Goal: Contribute content: Add original content to the website for others to see

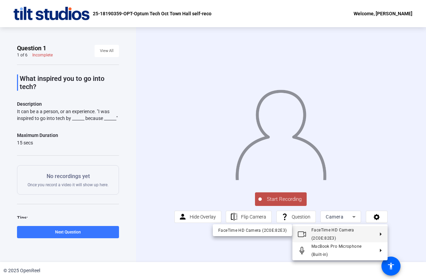
click at [395, 169] on div at bounding box center [213, 139] width 426 height 279
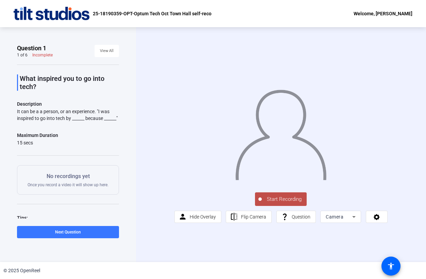
click at [283, 199] on span "Start Recording" at bounding box center [284, 200] width 45 height 8
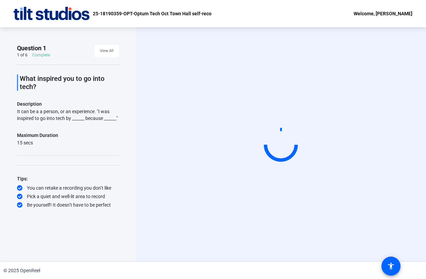
click at [272, 145] on circle at bounding box center [281, 144] width 33 height 33
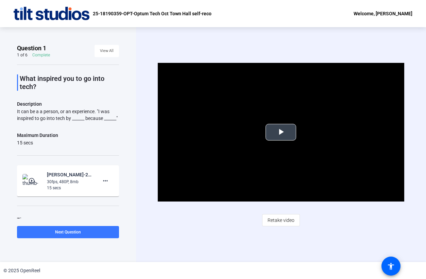
click at [281, 132] on span "Video Player" at bounding box center [281, 132] width 0 height 0
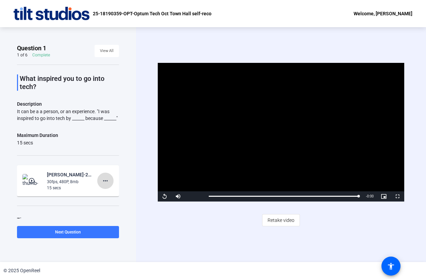
click at [106, 185] on mat-icon "more_horiz" at bounding box center [105, 181] width 8 height 8
click at [162, 196] on div at bounding box center [213, 139] width 426 height 279
click at [165, 197] on span "Video Player" at bounding box center [165, 197] width 14 height 0
click at [107, 185] on mat-icon "more_horiz" at bounding box center [105, 181] width 8 height 8
click at [118, 210] on span "Retake" at bounding box center [116, 210] width 27 height 8
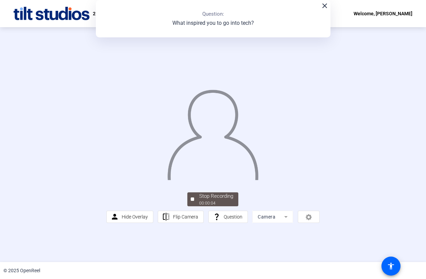
click at [327, 5] on mat-icon "close" at bounding box center [325, 6] width 8 height 8
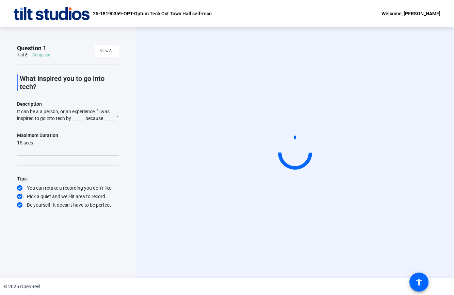
click at [269, 136] on video at bounding box center [295, 153] width 102 height 58
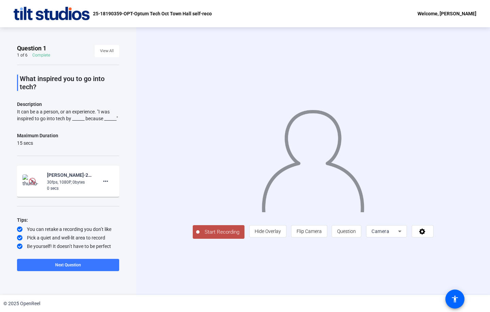
click at [199, 236] on span "Start Recording" at bounding box center [221, 232] width 45 height 8
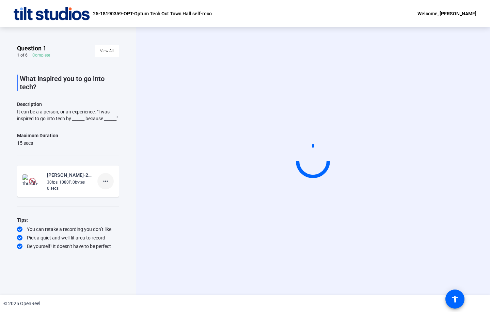
click at [110, 185] on span at bounding box center [105, 181] width 16 height 16
click at [135, 172] on div at bounding box center [245, 156] width 490 height 312
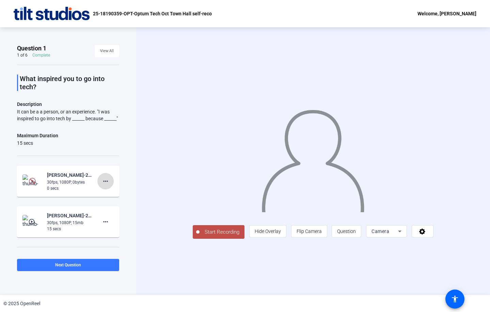
click at [109, 185] on mat-icon "more_horiz" at bounding box center [105, 181] width 8 height 8
click at [109, 201] on span "Delete clip" at bounding box center [116, 202] width 27 height 8
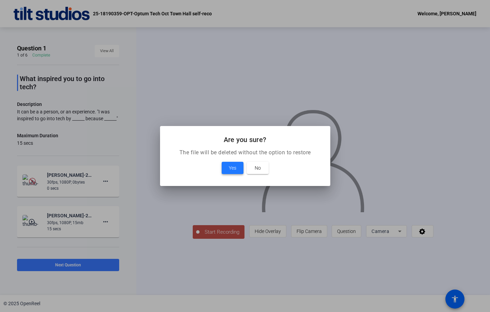
click at [233, 169] on span "Yes" at bounding box center [232, 168] width 7 height 8
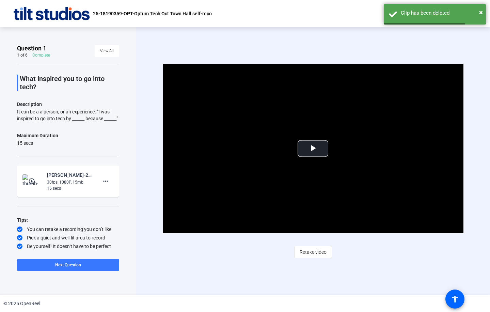
click at [56, 185] on div "30fps, 1080P, 15mb" at bounding box center [70, 182] width 46 height 6
click at [313, 148] on span "Video Player" at bounding box center [313, 148] width 0 height 0
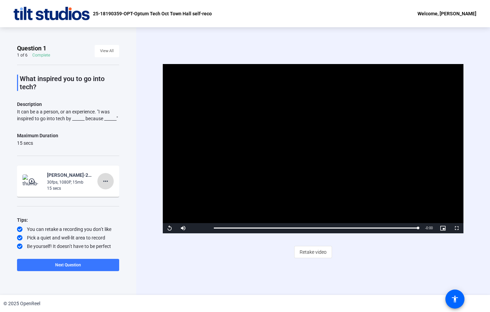
click at [104, 185] on mat-icon "more_horiz" at bounding box center [105, 181] width 8 height 8
click at [105, 200] on span "Delete clip" at bounding box center [116, 202] width 27 height 8
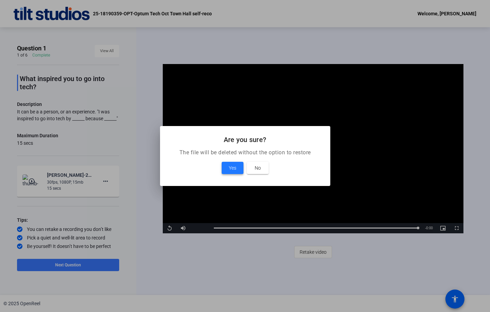
click at [239, 169] on span at bounding box center [233, 168] width 22 height 16
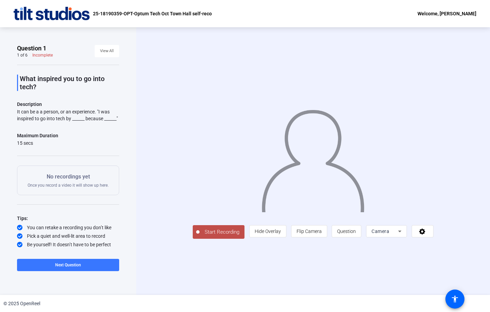
click at [199, 236] on span "Start Recording" at bounding box center [221, 232] width 45 height 8
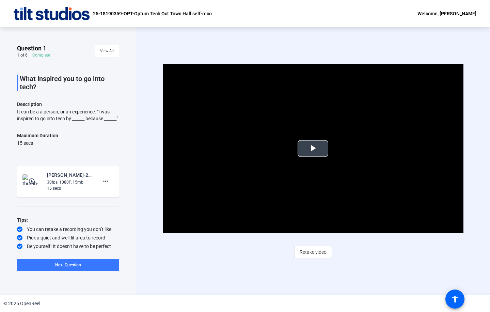
click at [313, 148] on span "Video Player" at bounding box center [313, 148] width 0 height 0
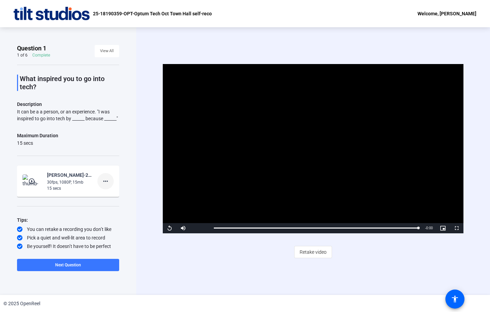
click at [104, 185] on mat-icon "more_horiz" at bounding box center [105, 181] width 8 height 8
click at [107, 209] on span "Retake" at bounding box center [116, 210] width 27 height 8
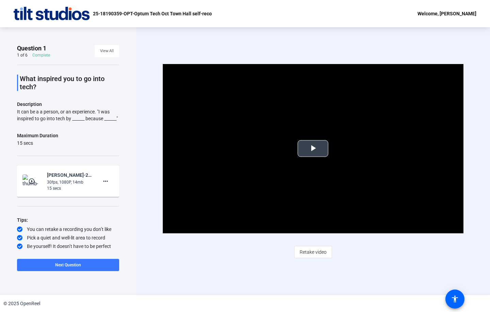
click at [313, 148] on span "Video Player" at bounding box center [313, 148] width 0 height 0
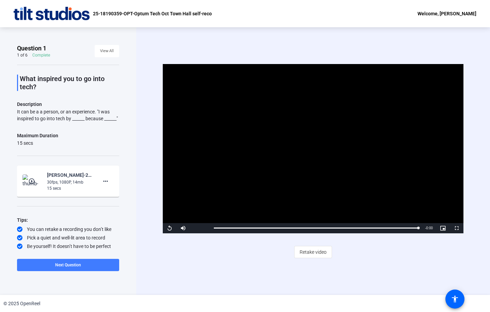
click at [81, 265] on span at bounding box center [68, 265] width 102 height 16
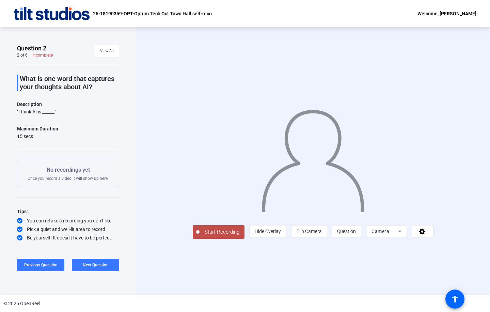
click at [199, 236] on span "Start Recording" at bounding box center [221, 232] width 45 height 8
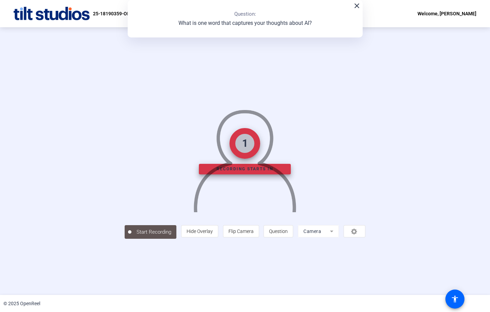
click at [197, 219] on div at bounding box center [245, 150] width 241 height 135
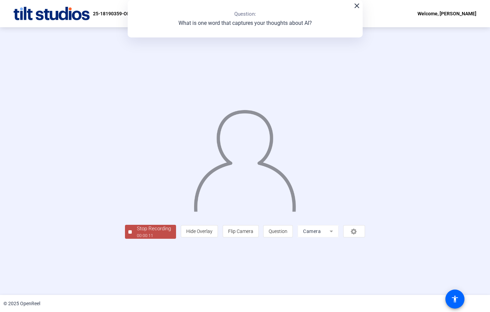
click at [137, 239] on div "00:00:11" at bounding box center [154, 235] width 34 height 6
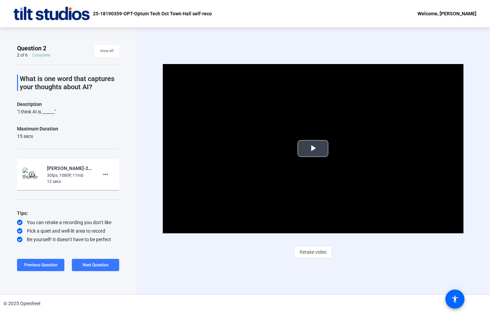
click at [313, 148] on span "Video Player" at bounding box center [313, 148] width 0 height 0
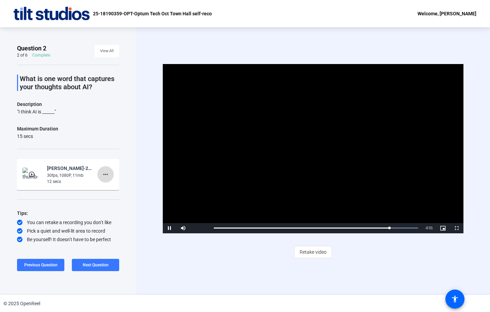
click at [110, 174] on span at bounding box center [105, 174] width 16 height 16
click at [117, 195] on span "Retake" at bounding box center [116, 197] width 27 height 8
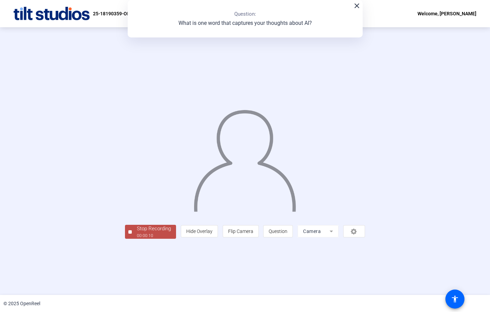
click at [137, 232] on div "Stop Recording" at bounding box center [154, 229] width 34 height 8
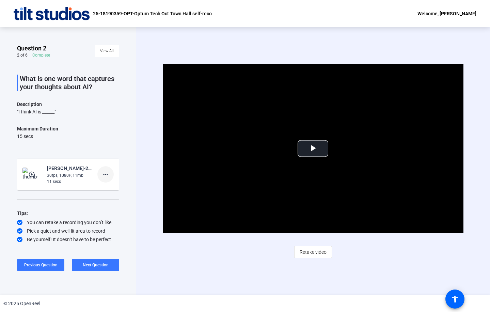
click at [103, 169] on span at bounding box center [105, 174] width 16 height 16
click at [107, 194] on span "Retake" at bounding box center [116, 197] width 27 height 8
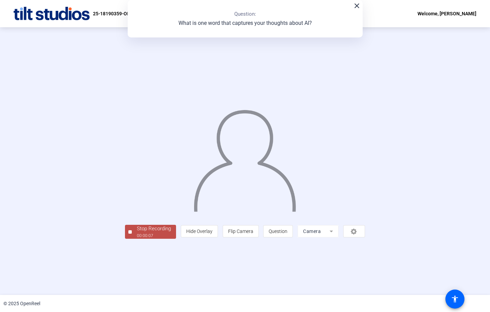
click at [137, 232] on div "Stop Recording" at bounding box center [154, 229] width 34 height 8
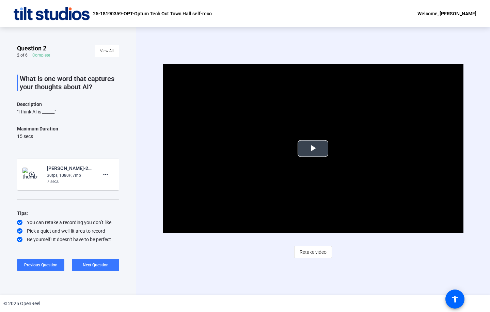
click at [313, 148] on span "Video Player" at bounding box center [313, 148] width 0 height 0
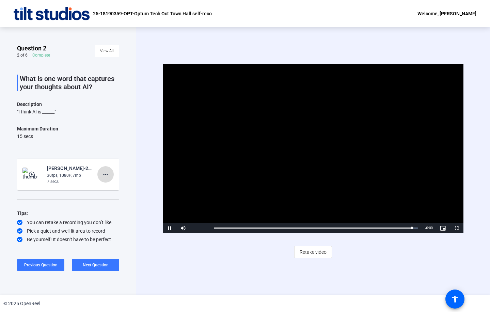
click at [103, 171] on mat-icon "more_horiz" at bounding box center [105, 174] width 8 height 8
click at [111, 195] on span "Retake" at bounding box center [116, 197] width 27 height 8
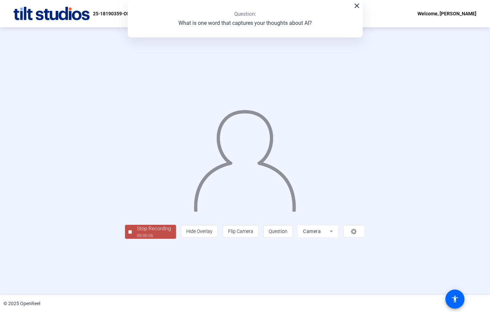
drag, startPoint x: 93, startPoint y: 271, endPoint x: 158, endPoint y: 256, distance: 66.9
click at [137, 232] on div "Stop Recording" at bounding box center [154, 229] width 34 height 8
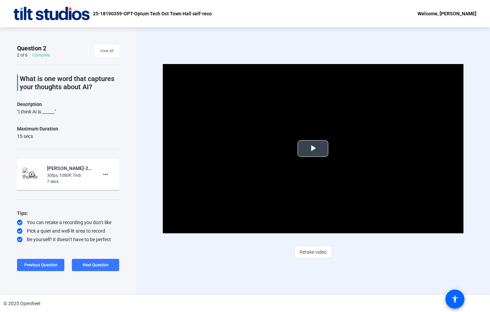
click at [313, 148] on span "Video Player" at bounding box center [313, 148] width 0 height 0
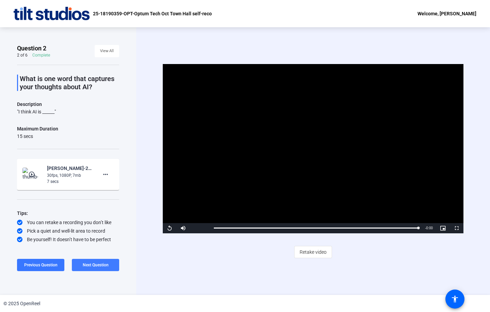
click at [97, 263] on span "Next Question" at bounding box center [96, 264] width 26 height 5
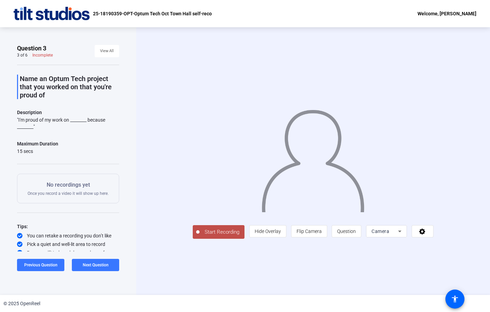
click at [199, 236] on span "Start Recording" at bounding box center [221, 232] width 45 height 8
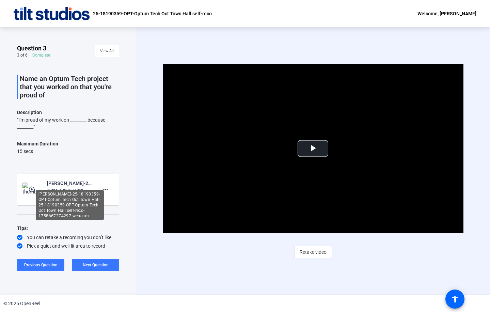
click at [64, 190] on div "[PERSON_NAME]-25-18190359-OPT-Optum Tech Oct Town Hall-25-18190359-OPT-Optum Te…" at bounding box center [70, 205] width 68 height 30
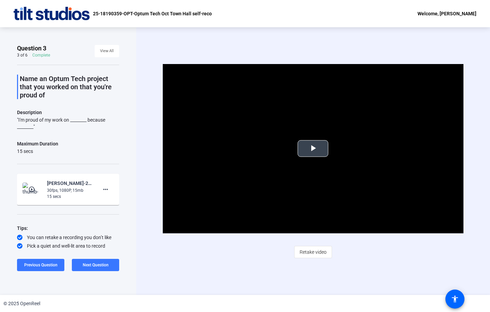
click at [313, 148] on span "Video Player" at bounding box center [313, 148] width 0 height 0
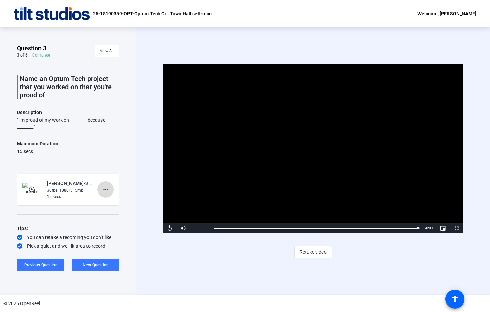
click at [108, 189] on mat-icon "more_horiz" at bounding box center [105, 189] width 8 height 8
click at [108, 209] on span "Retake" at bounding box center [116, 212] width 27 height 8
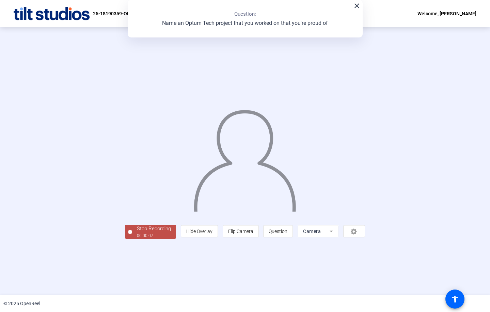
click at [137, 232] on div "Stop Recording" at bounding box center [154, 229] width 34 height 8
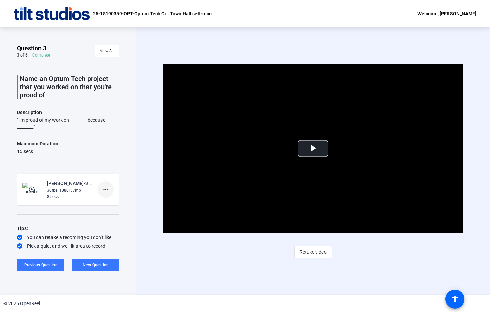
click at [106, 190] on mat-icon "more_horiz" at bounding box center [105, 189] width 8 height 8
click at [106, 211] on span "Retake" at bounding box center [116, 212] width 27 height 8
click at [313, 148] on span "Video Player" at bounding box center [313, 148] width 0 height 0
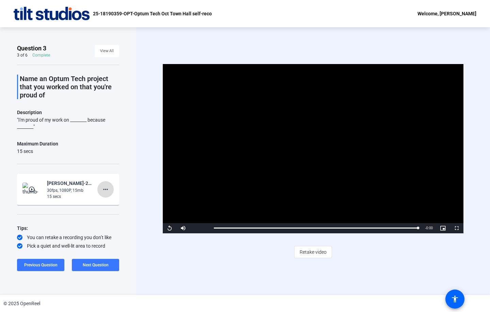
click at [106, 187] on mat-icon "more_horiz" at bounding box center [105, 189] width 8 height 8
click at [112, 211] on span "Retake" at bounding box center [116, 212] width 27 height 8
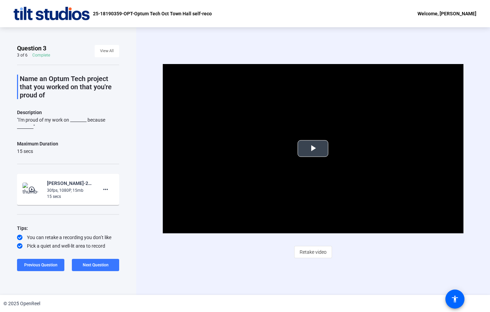
click at [313, 148] on span "Video Player" at bounding box center [313, 148] width 0 height 0
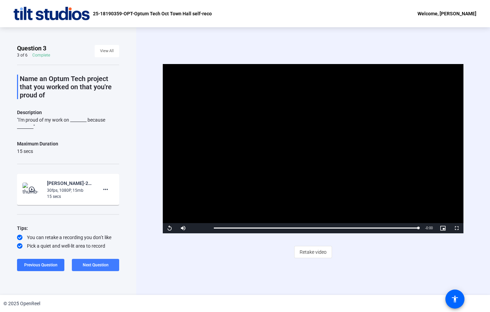
click at [97, 268] on span at bounding box center [95, 265] width 47 height 16
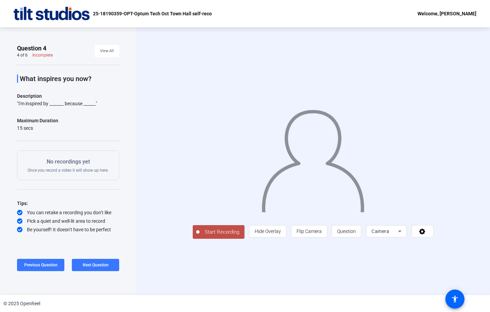
click at [199, 236] on span "Start Recording" at bounding box center [221, 232] width 45 height 8
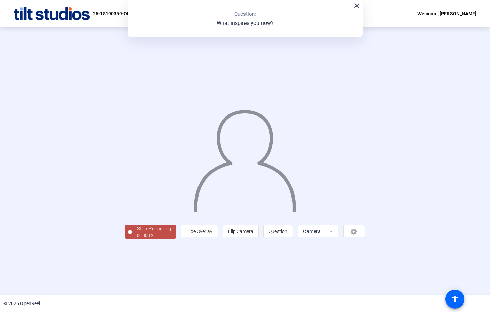
click at [137, 239] on div "00:00:12" at bounding box center [154, 235] width 34 height 6
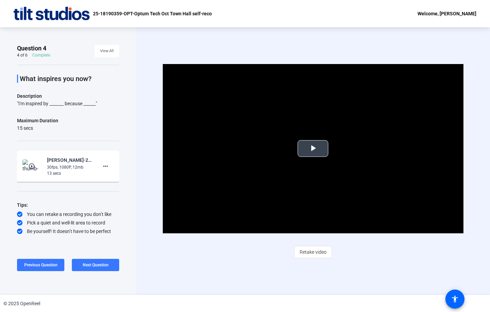
click at [313, 148] on span "Video Player" at bounding box center [313, 148] width 0 height 0
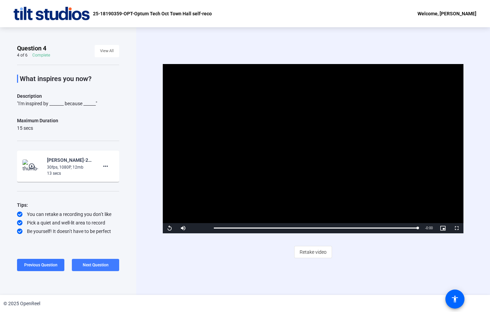
click at [94, 266] on span "Next Question" at bounding box center [96, 264] width 26 height 5
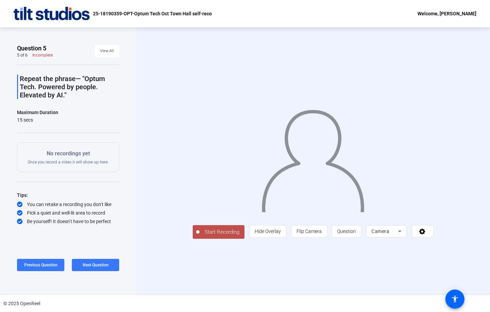
click at [202, 236] on span "Start Recording" at bounding box center [221, 232] width 45 height 8
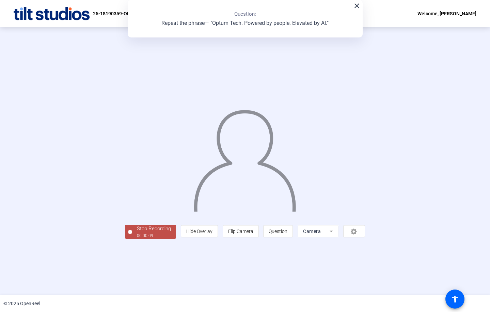
click at [137, 239] on div "00:00:09" at bounding box center [154, 235] width 34 height 6
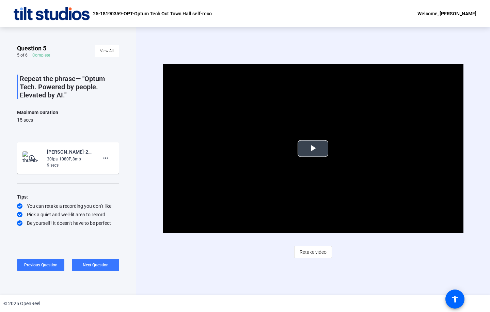
click at [313, 148] on span "Video Player" at bounding box center [313, 148] width 0 height 0
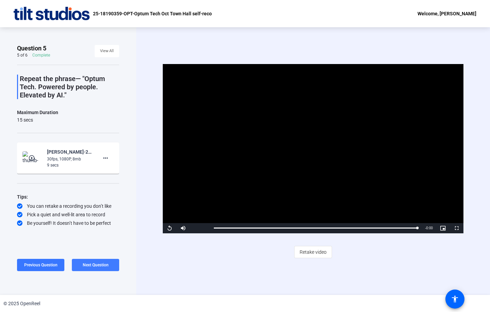
click at [104, 265] on span "Next Question" at bounding box center [96, 264] width 26 height 5
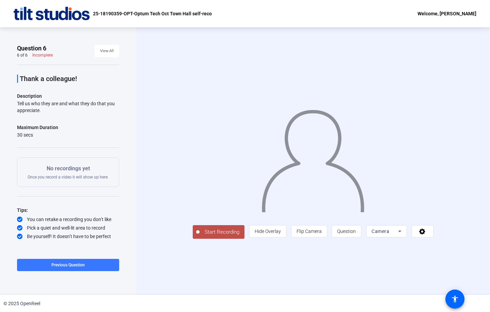
click at [199, 236] on span "Start Recording" at bounding box center [221, 232] width 45 height 8
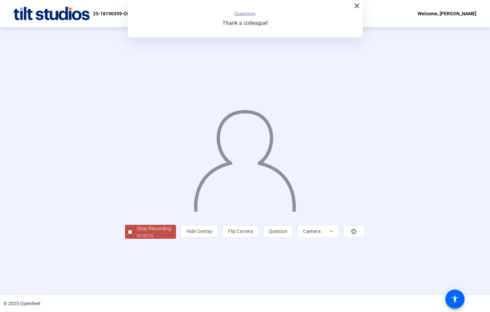
click at [137, 232] on div "Stop Recording" at bounding box center [154, 229] width 34 height 8
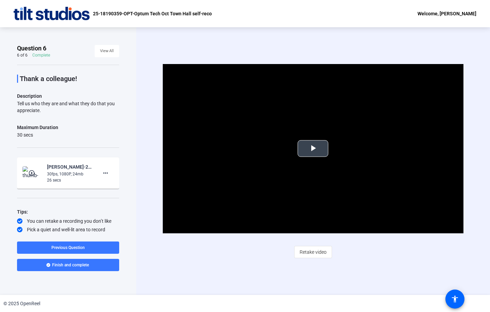
click at [313, 148] on span "Video Player" at bounding box center [313, 148] width 0 height 0
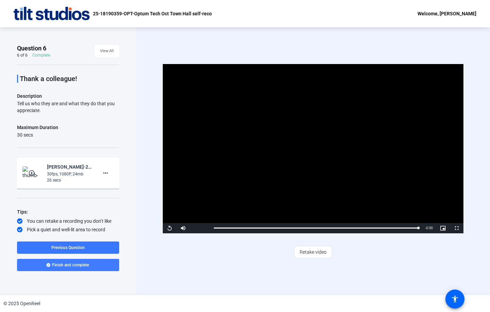
click at [84, 266] on span "Finish and complete" at bounding box center [70, 264] width 37 height 5
